Goal: Go to known website: Access a specific website the user already knows

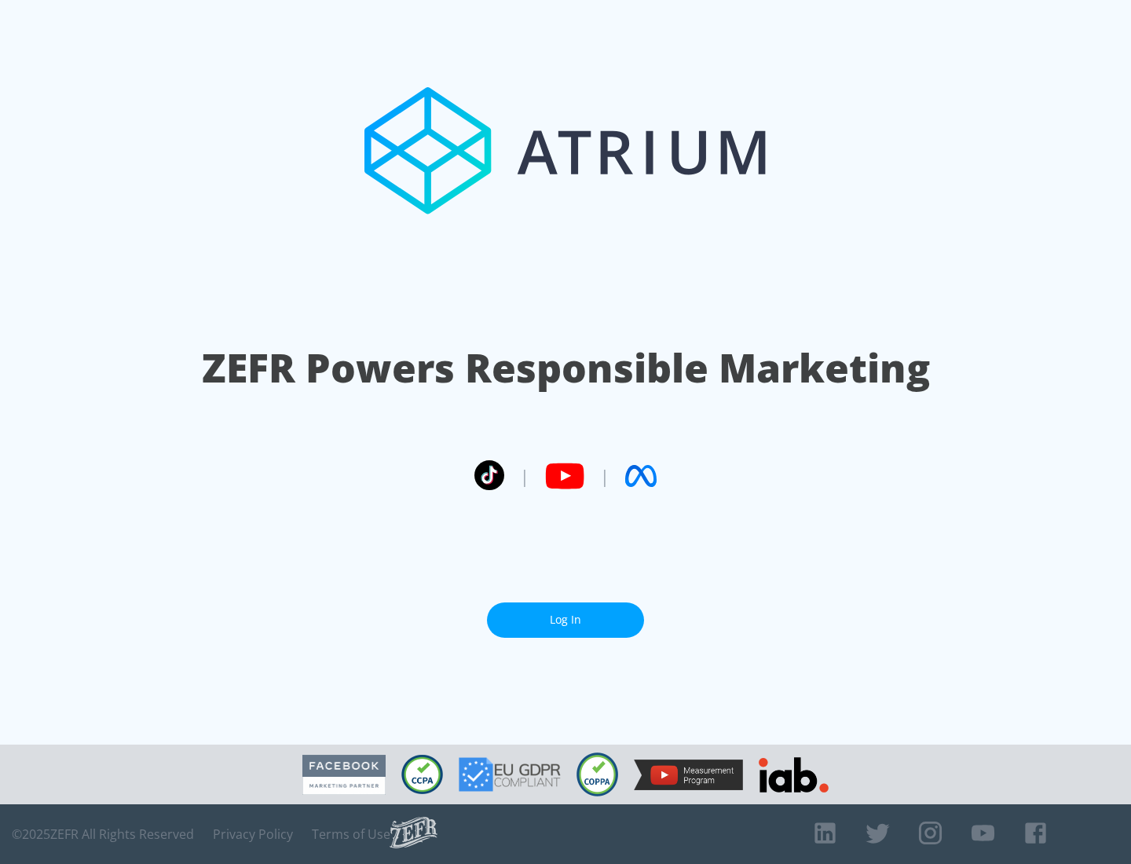
click at [565, 613] on link "Log In" at bounding box center [565, 619] width 157 height 35
